Goal: Navigation & Orientation: Go to known website

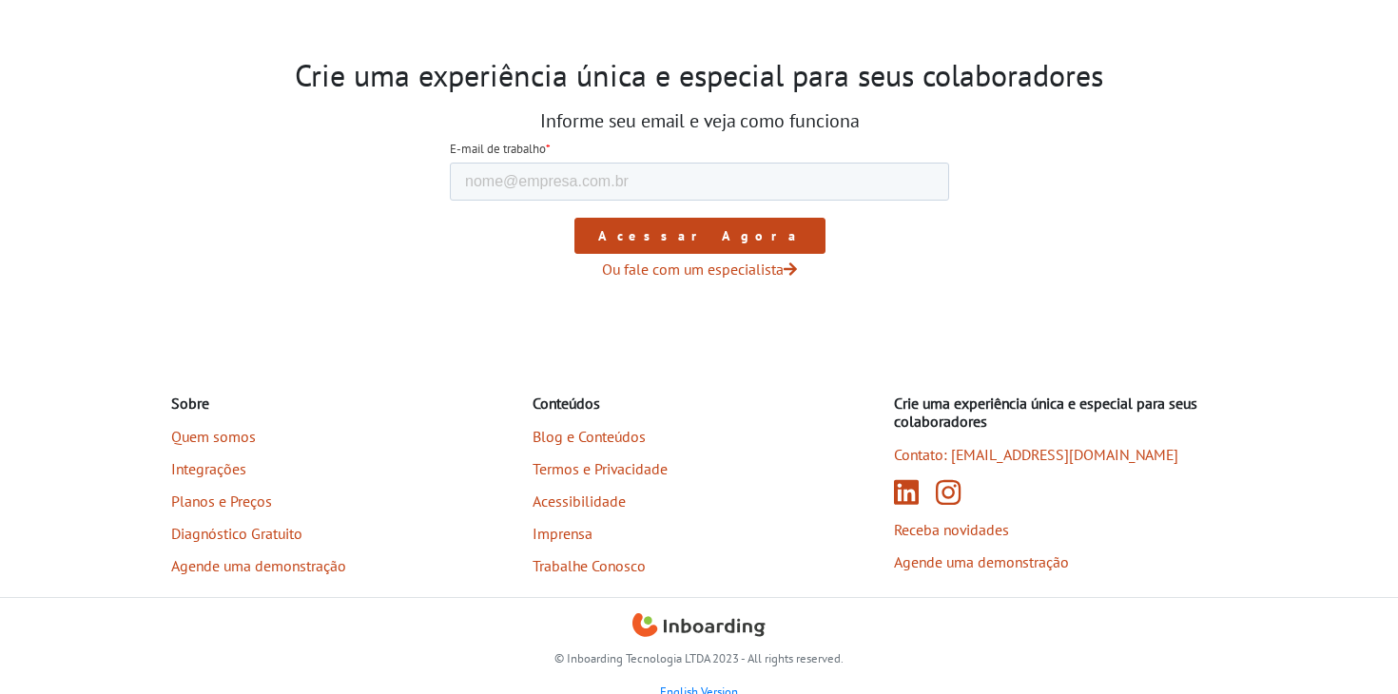
scroll to position [3088, 0]
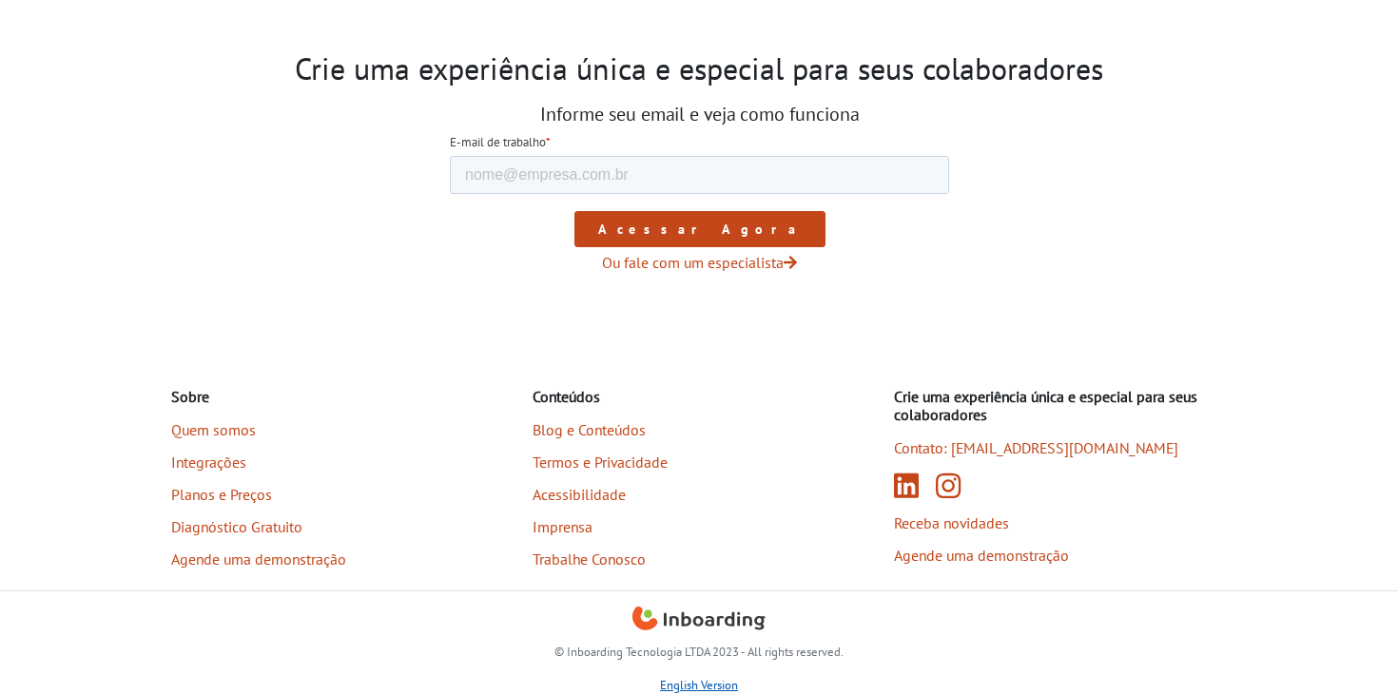
click at [708, 683] on link "English Version" at bounding box center [699, 685] width 78 height 16
click at [901, 488] on icon "Linkedin (abre em nova aba)" at bounding box center [906, 485] width 25 height 25
